Goal: Transaction & Acquisition: Purchase product/service

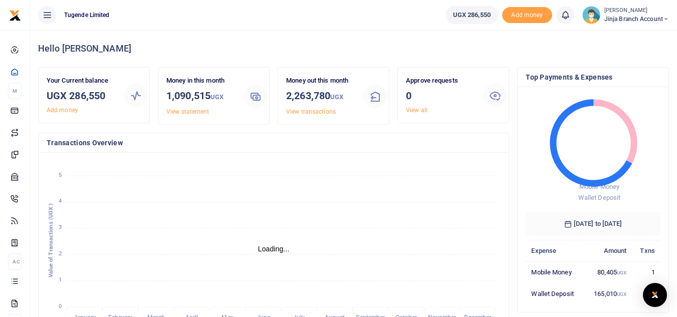
scroll to position [8, 8]
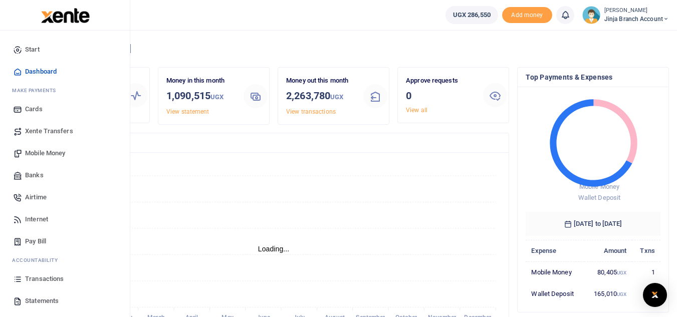
click at [37, 134] on span "Xente Transfers" at bounding box center [49, 131] width 48 height 10
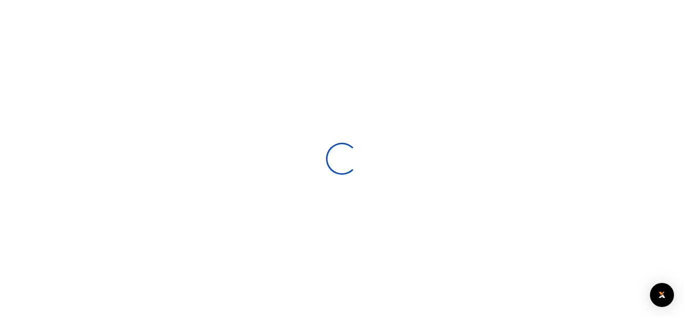
select select
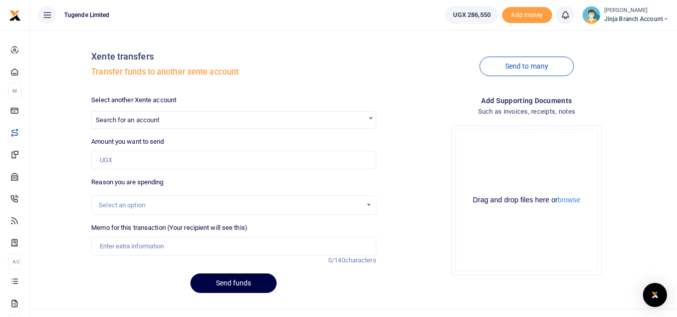
click at [155, 114] on span "Search for an account" at bounding box center [234, 120] width 284 height 16
type input "t"
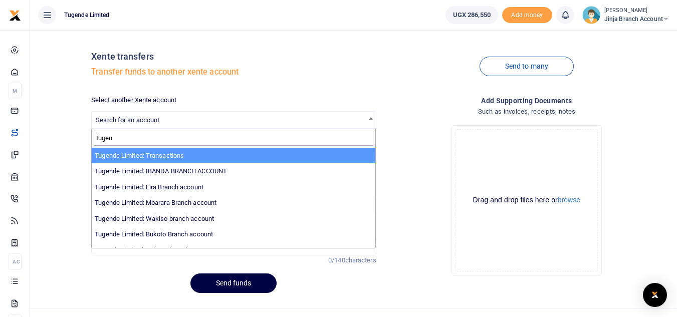
type input "tugen"
select select "3085"
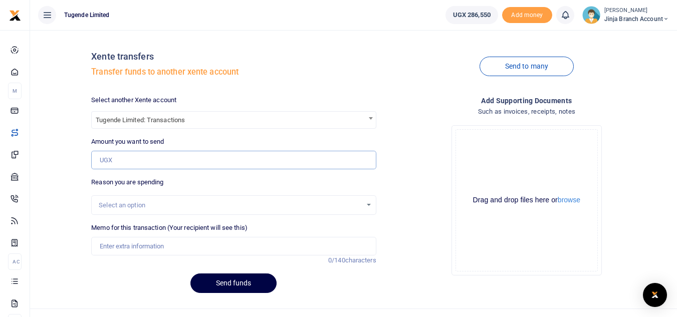
click at [121, 161] on input "Amount you want to send" at bounding box center [233, 160] width 285 height 19
type input "3,500"
click at [123, 198] on div "Select an option" at bounding box center [233, 205] width 285 height 20
click at [124, 210] on div "Select an option" at bounding box center [233, 205] width 285 height 20
click at [125, 207] on div "Select an option" at bounding box center [230, 205] width 263 height 10
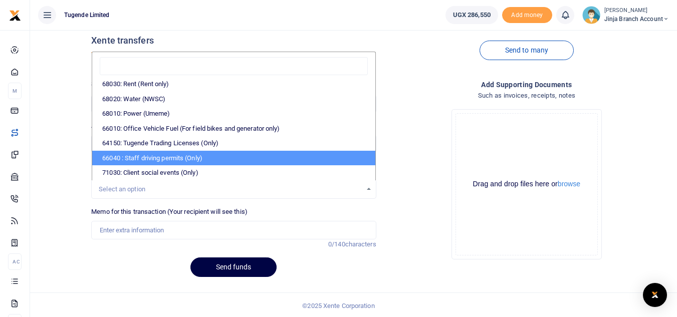
scroll to position [18, 0]
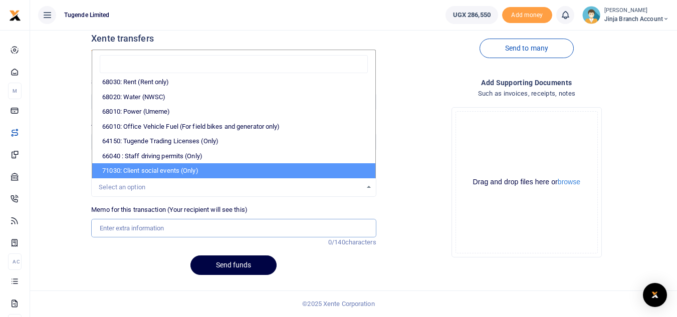
click at [147, 231] on input "Memo for this transaction (Your recipient will see this)" at bounding box center [233, 228] width 285 height 19
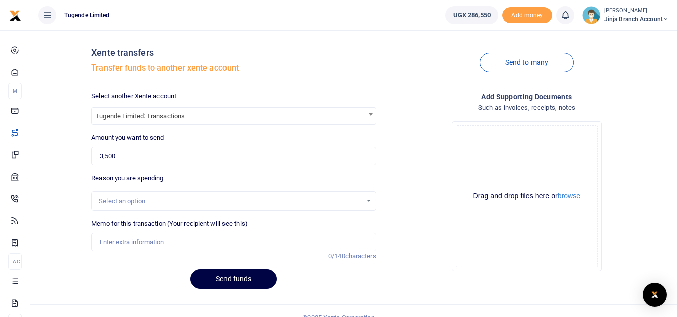
scroll to position [0, 0]
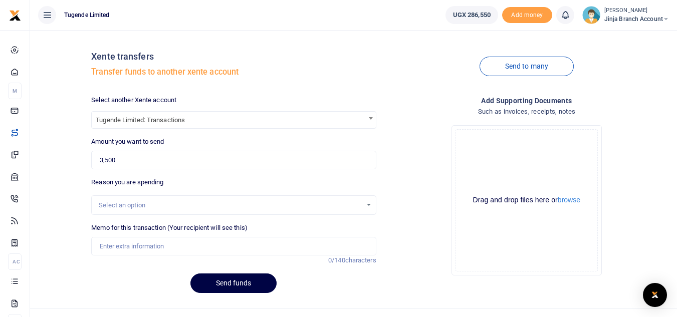
click at [148, 229] on label "Memo for this transaction (Your recipient will see this)" at bounding box center [169, 228] width 156 height 10
click at [148, 237] on input "Memo for this transaction (Your recipient will see this)" at bounding box center [233, 246] width 285 height 19
type input "TLUG016526 Jinja NWSC Xente Charge refund"
click at [238, 285] on button "Send funds" at bounding box center [233, 284] width 86 height 20
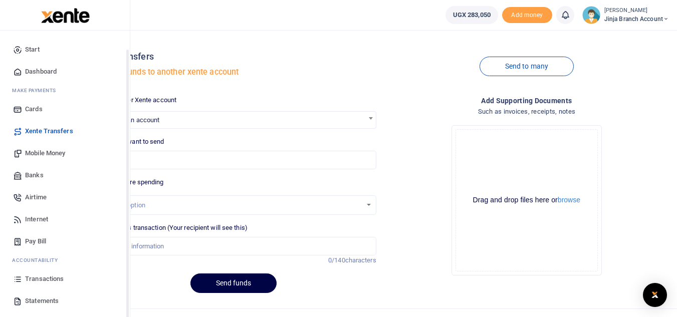
scroll to position [40, 0]
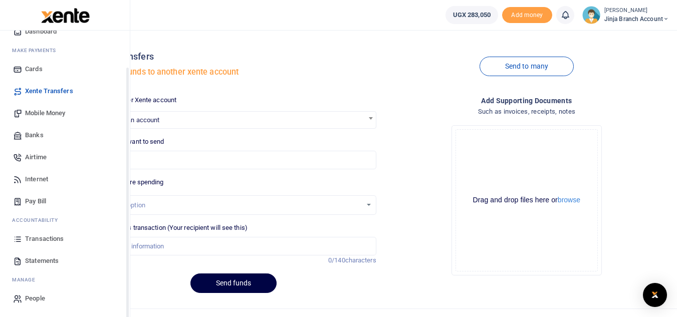
click at [50, 237] on span "Transactions" at bounding box center [44, 239] width 39 height 10
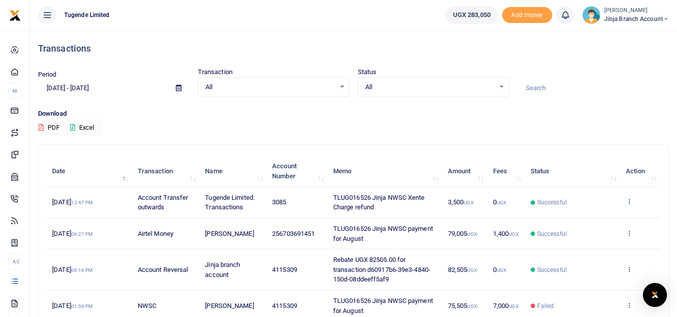
click at [632, 203] on icon at bounding box center [629, 201] width 7 height 7
click at [578, 239] on link "Send again" at bounding box center [592, 241] width 79 height 14
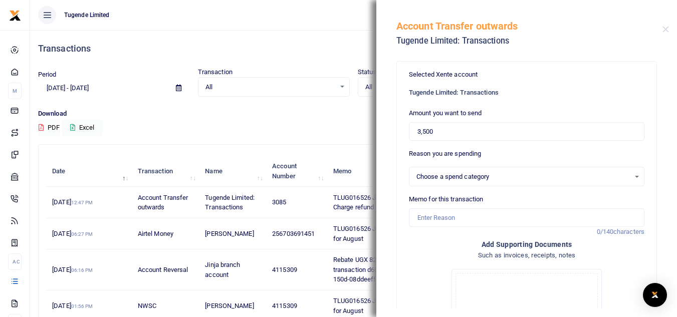
select select
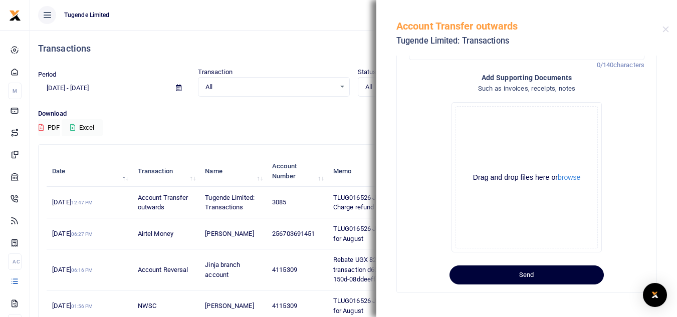
click at [539, 277] on button "Send" at bounding box center [526, 275] width 154 height 19
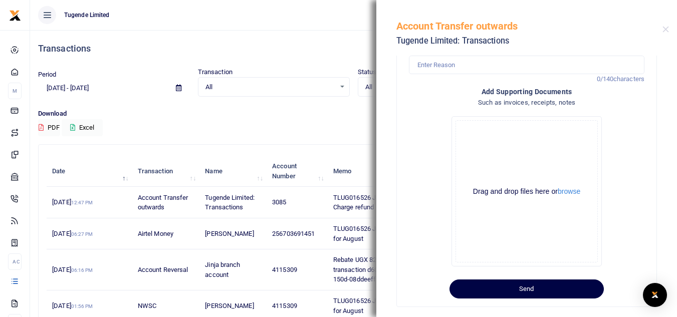
click at [296, 143] on div "Transactions Period 08/13/2025 - 09/11/2025 Transaction All Select an option...…" at bounding box center [353, 297] width 639 height 534
click at [664, 31] on button "Close" at bounding box center [665, 29] width 7 height 7
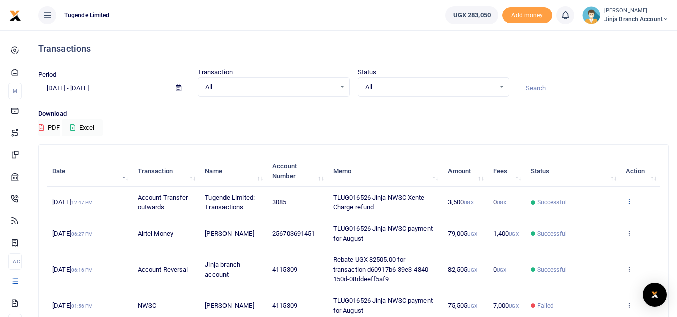
click at [628, 200] on icon at bounding box center [629, 201] width 7 height 7
click at [584, 218] on link "View details" at bounding box center [592, 218] width 79 height 14
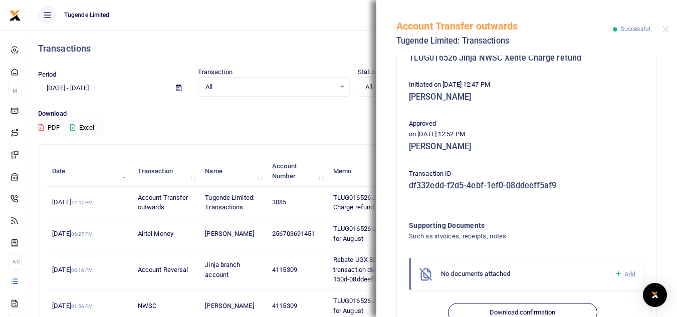
scroll to position [137, 0]
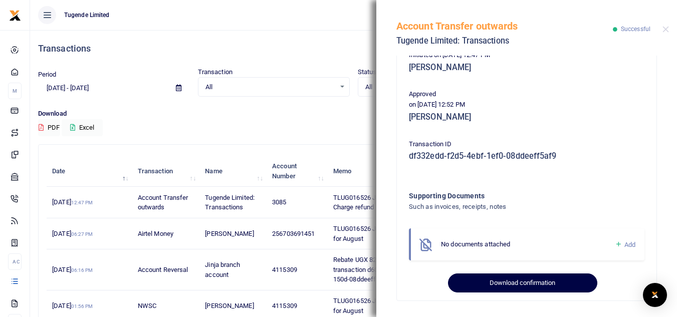
click at [526, 286] on button "Download confirmation" at bounding box center [522, 283] width 149 height 19
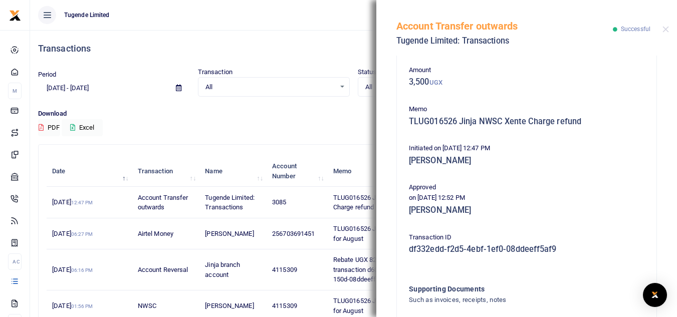
scroll to position [37, 0]
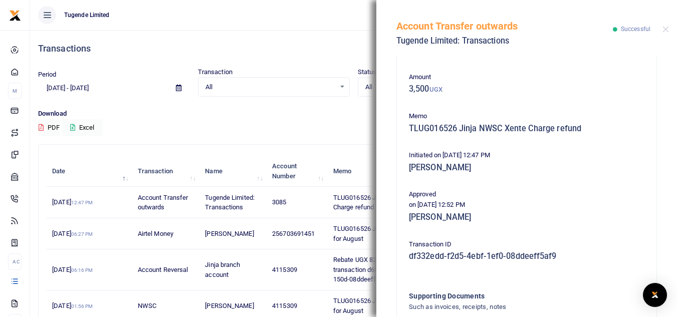
click at [255, 39] on div "Transactions" at bounding box center [353, 48] width 631 height 37
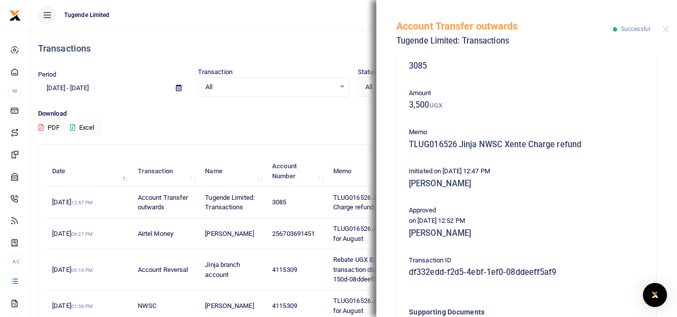
scroll to position [0, 0]
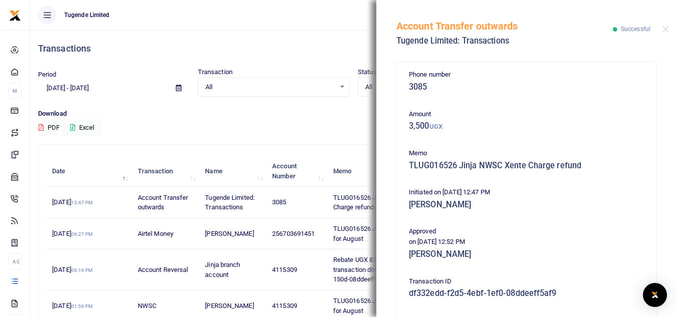
click at [317, 127] on div "Download PDF Excel" at bounding box center [353, 123] width 631 height 28
click at [339, 53] on h4 "Transactions" at bounding box center [353, 48] width 631 height 11
